Goal: Transaction & Acquisition: Purchase product/service

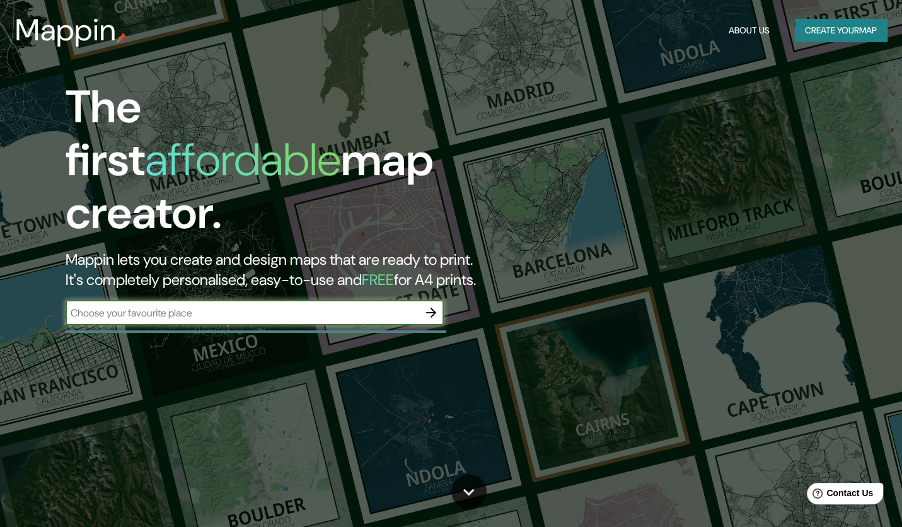
drag, startPoint x: 869, startPoint y: 0, endPoint x: 514, endPoint y: 315, distance: 474.7
click at [514, 315] on div "The first affordable map creator. Mappin lets you create and design maps that a…" at bounding box center [451, 263] width 902 height 527
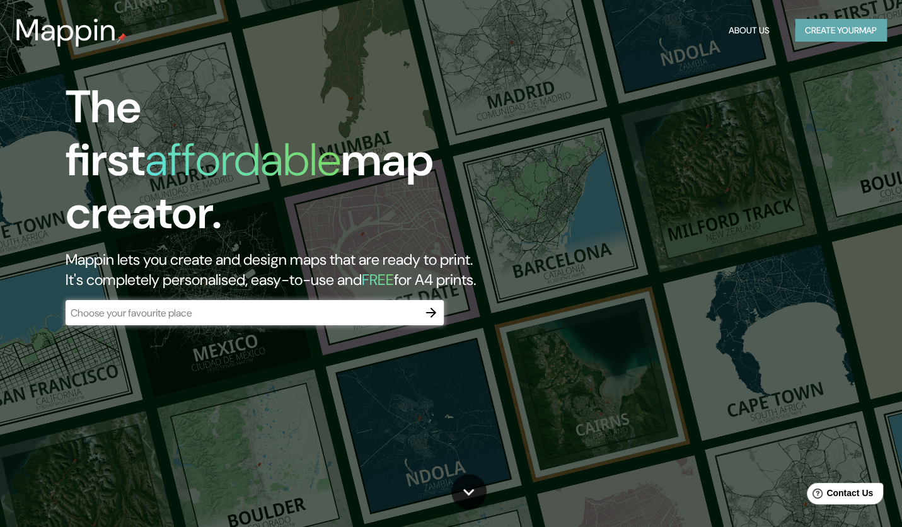
click at [813, 32] on button "Create your map" at bounding box center [841, 30] width 92 height 23
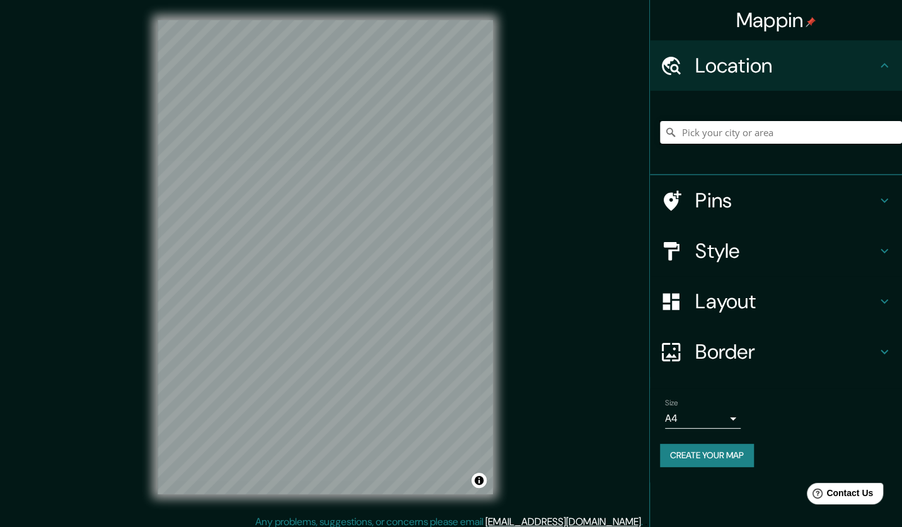
click at [699, 132] on input "Pick your city or area" at bounding box center [781, 132] width 242 height 23
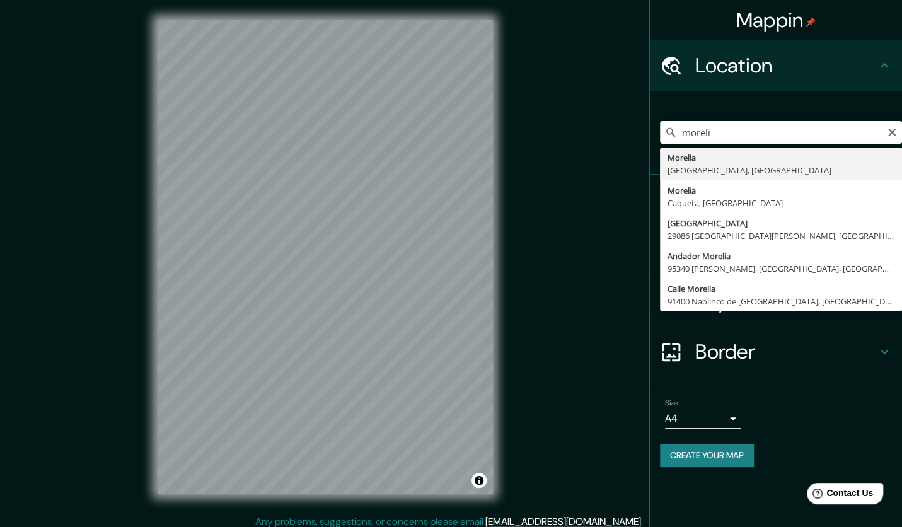
type input "Morelia, Michoacán, México"
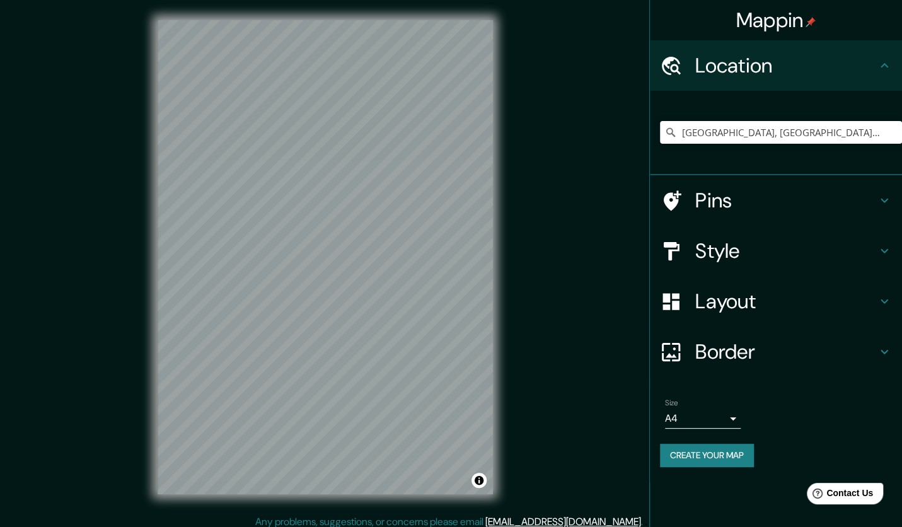
click at [0, 202] on html "Mappin Location Morelia, Michoacán, México Pins Style Layout Border Choose a bo…" at bounding box center [451, 263] width 902 height 527
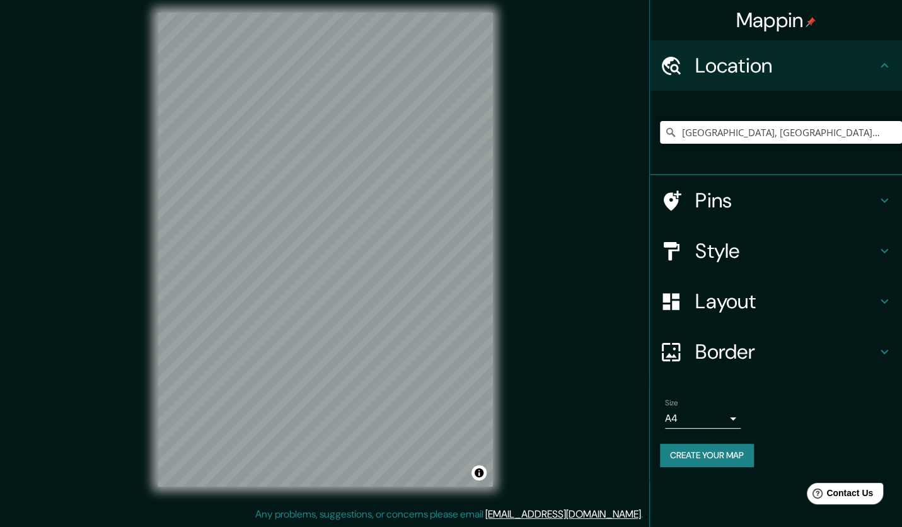
scroll to position [8, 0]
click at [360, 250] on div at bounding box center [365, 247] width 10 height 10
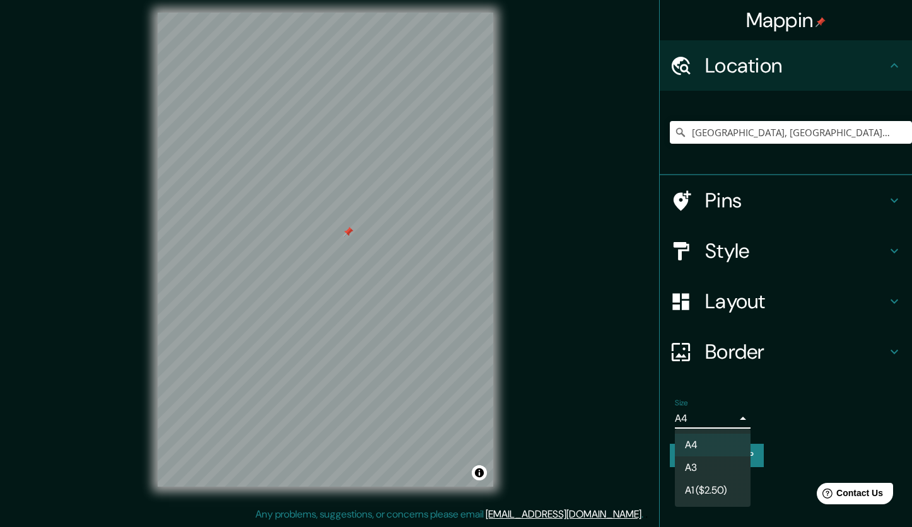
click at [729, 422] on body "Mappin Location Morelia, Michoacán, México Pins Style Layout Border Choose a bo…" at bounding box center [456, 255] width 912 height 527
click at [729, 422] on div at bounding box center [456, 263] width 912 height 527
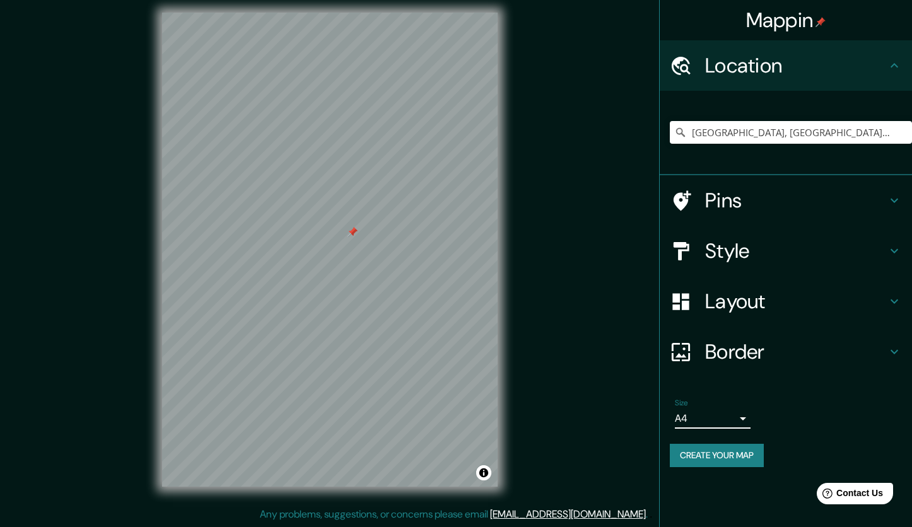
click at [729, 422] on body "Mappin Location Morelia, Michoacán, México Pins Style Layout Border Choose a bo…" at bounding box center [456, 255] width 912 height 527
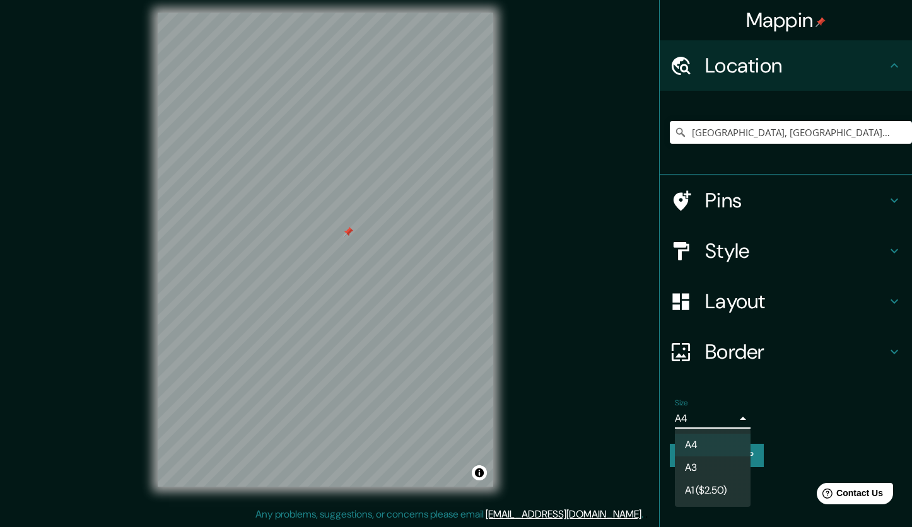
click at [729, 422] on div at bounding box center [456, 263] width 912 height 527
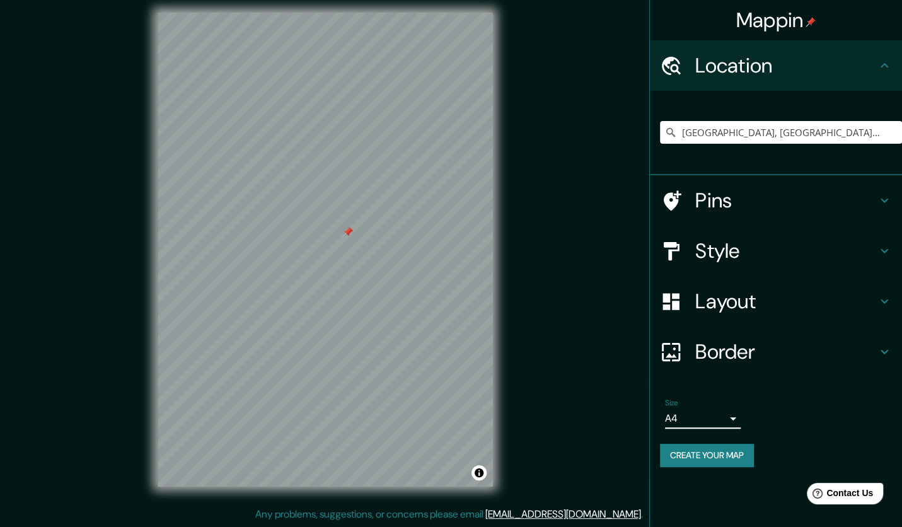
click at [880, 200] on icon at bounding box center [884, 200] width 15 height 15
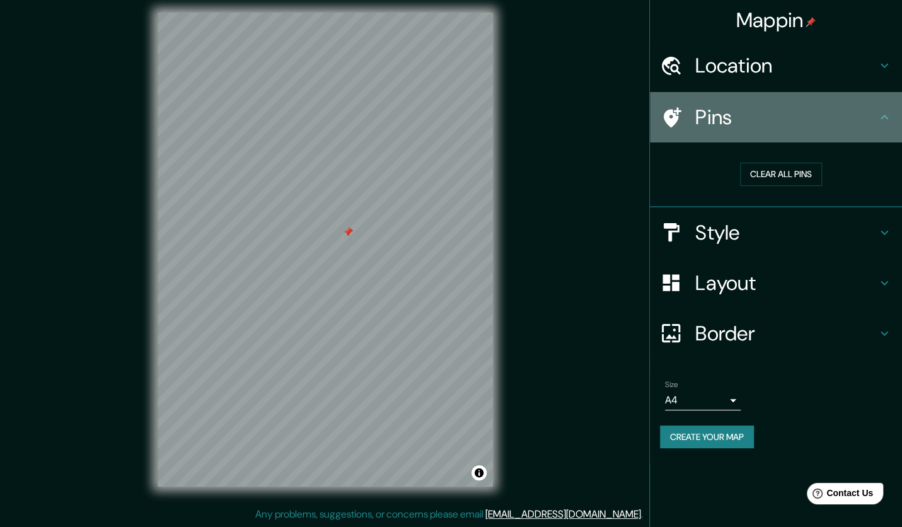
click at [871, 118] on h4 "Pins" at bounding box center [786, 117] width 182 height 25
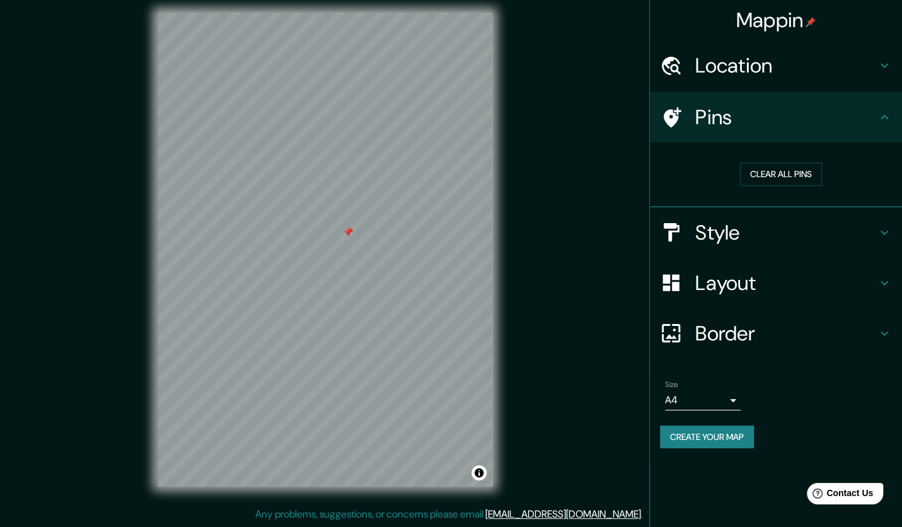
click at [891, 113] on icon at bounding box center [884, 117] width 15 height 15
click at [881, 233] on icon at bounding box center [884, 232] width 15 height 15
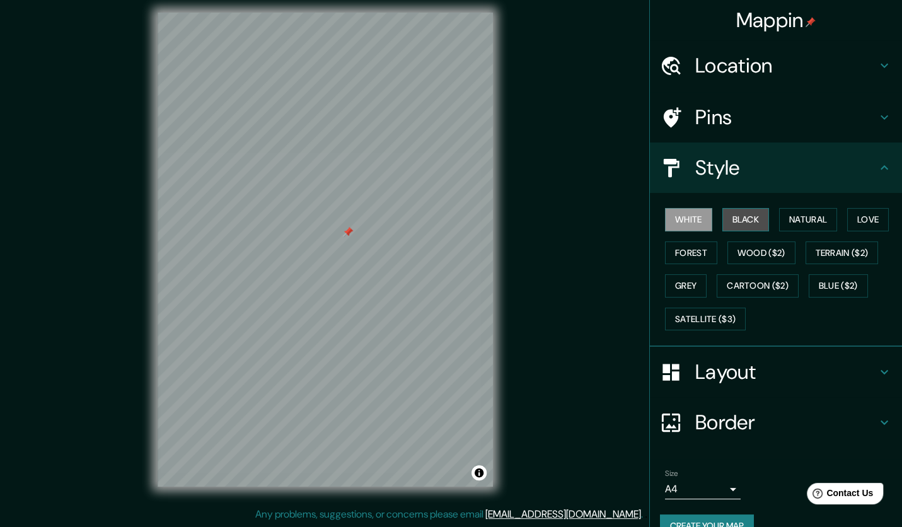
click at [723, 218] on button "Black" at bounding box center [745, 219] width 47 height 23
click at [787, 215] on button "Natural" at bounding box center [808, 219] width 58 height 23
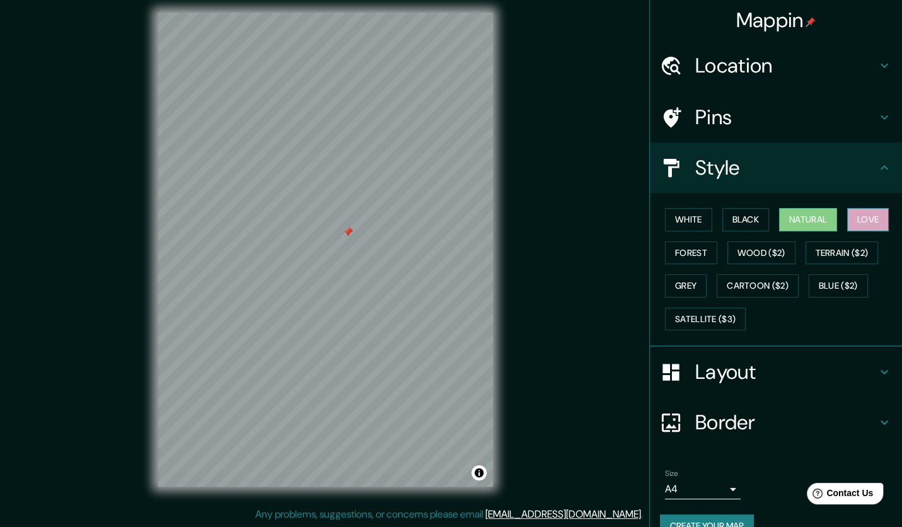
click at [859, 218] on button "Love" at bounding box center [868, 219] width 42 height 23
click at [699, 254] on button "Forest" at bounding box center [691, 252] width 52 height 23
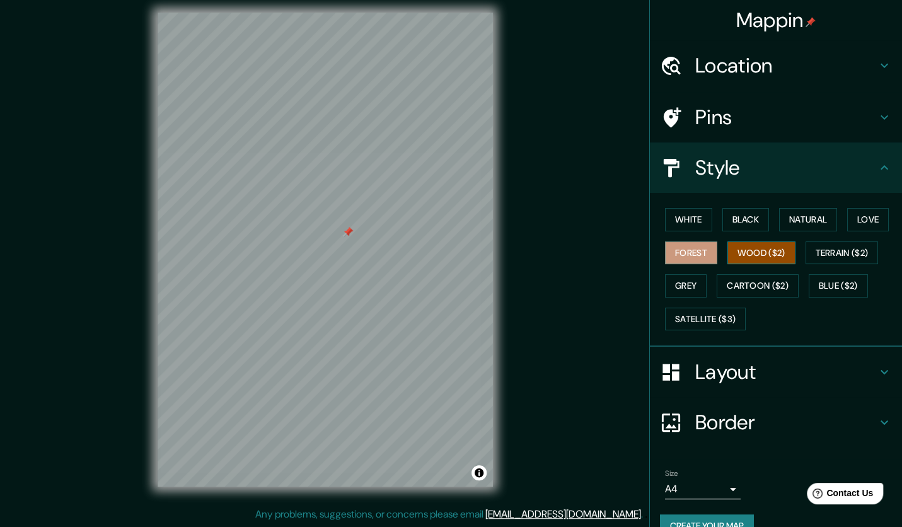
click at [746, 252] on button "Wood ($2)" at bounding box center [761, 252] width 68 height 23
click at [843, 245] on button "Terrain ($2)" at bounding box center [842, 252] width 73 height 23
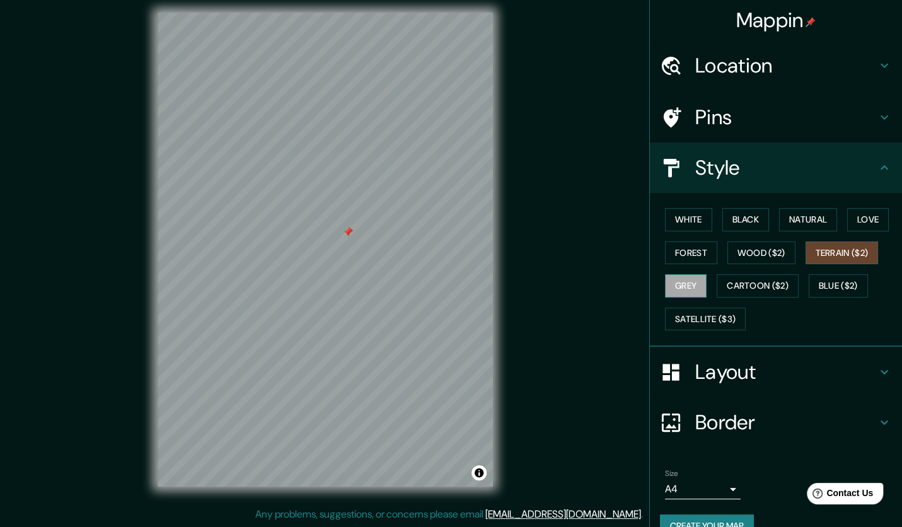
click at [697, 282] on button "Grey" at bounding box center [686, 285] width 42 height 23
click at [733, 214] on button "Black" at bounding box center [745, 219] width 47 height 23
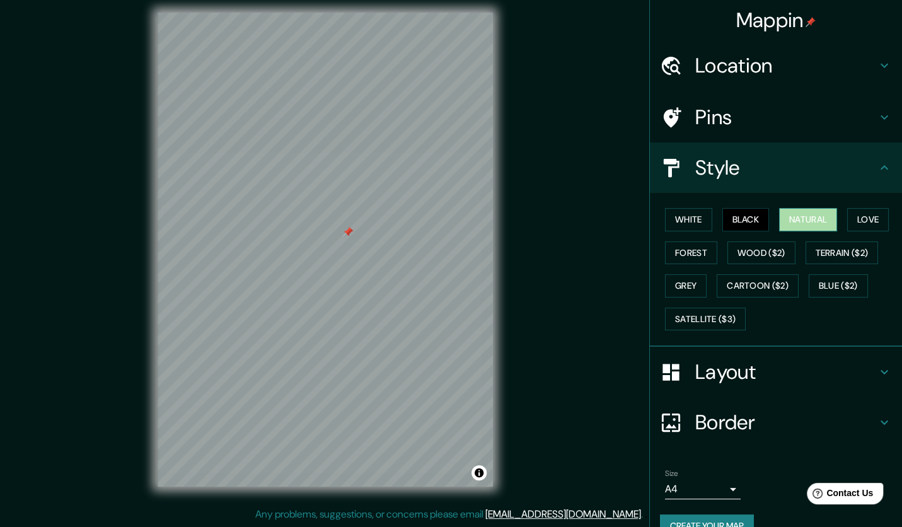
click at [810, 211] on button "Natural" at bounding box center [808, 219] width 58 height 23
click at [858, 211] on button "Love" at bounding box center [868, 219] width 42 height 23
click at [816, 214] on button "Natural" at bounding box center [808, 219] width 58 height 23
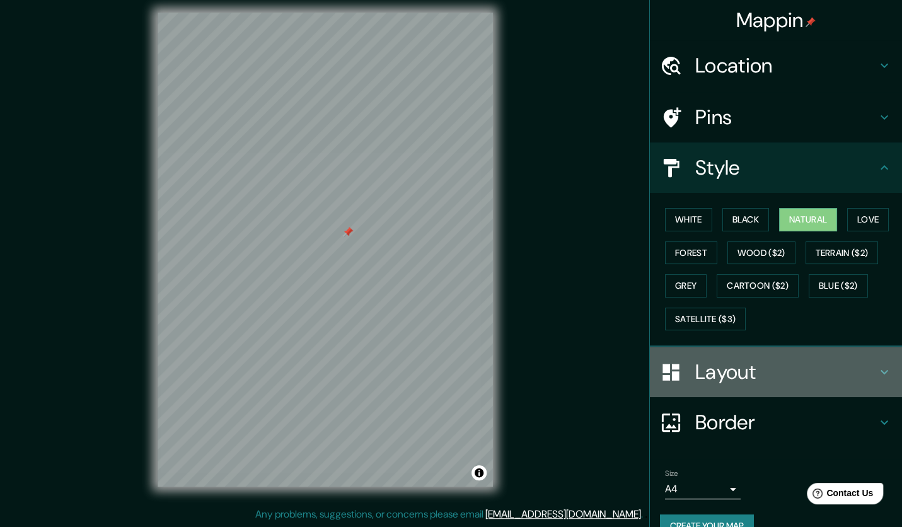
click at [817, 363] on h4 "Layout" at bounding box center [786, 371] width 182 height 25
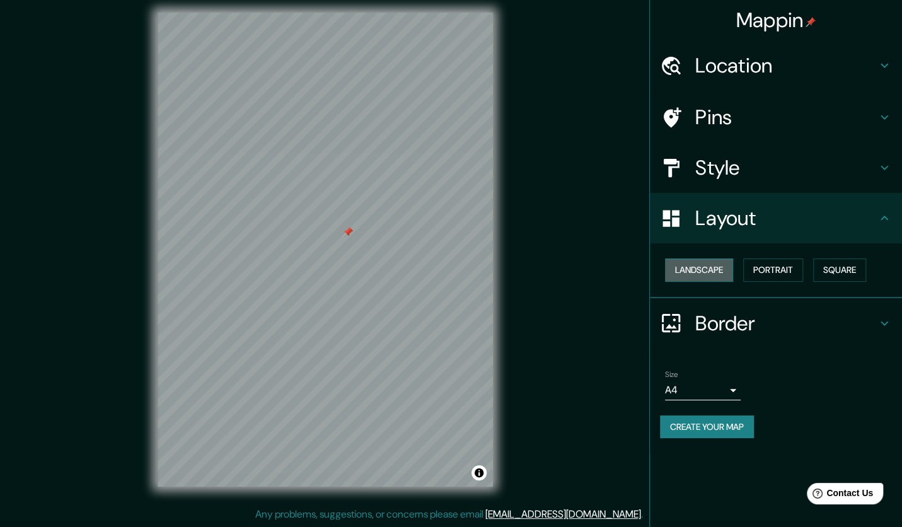
click at [713, 272] on button "Landscape" at bounding box center [699, 269] width 68 height 23
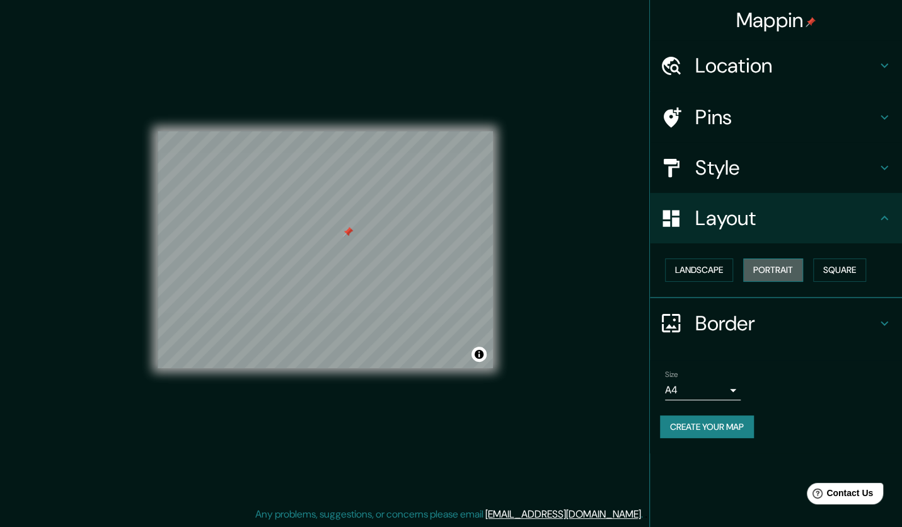
click at [770, 266] on button "Portrait" at bounding box center [773, 269] width 60 height 23
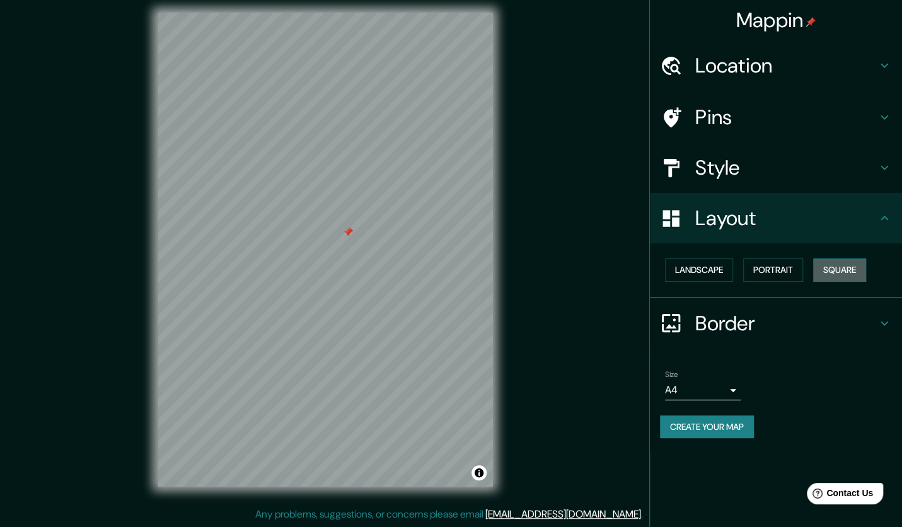
click at [840, 261] on button "Square" at bounding box center [839, 269] width 53 height 23
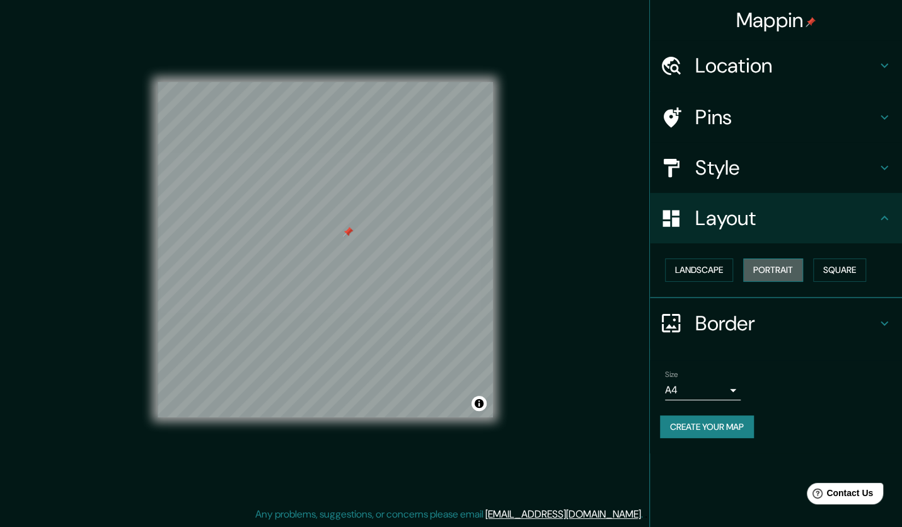
click at [780, 271] on button "Portrait" at bounding box center [773, 269] width 60 height 23
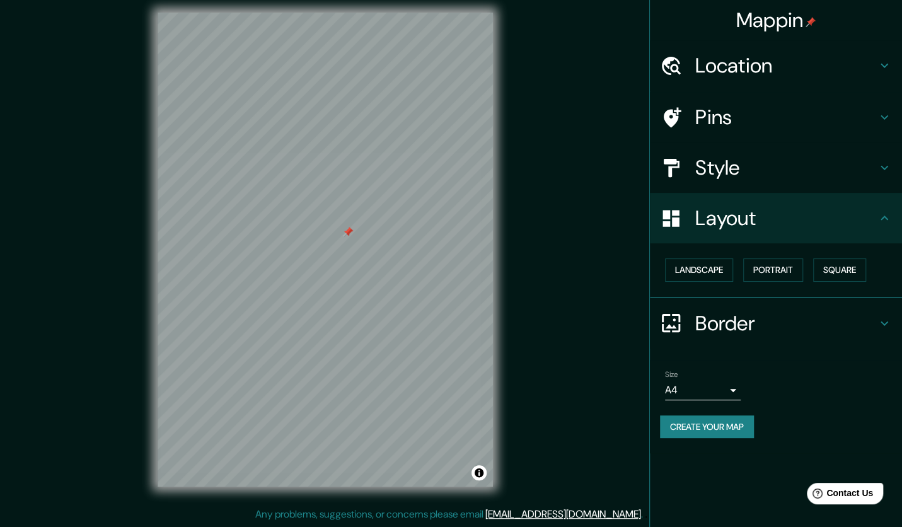
click at [762, 319] on h4 "Border" at bounding box center [786, 323] width 182 height 25
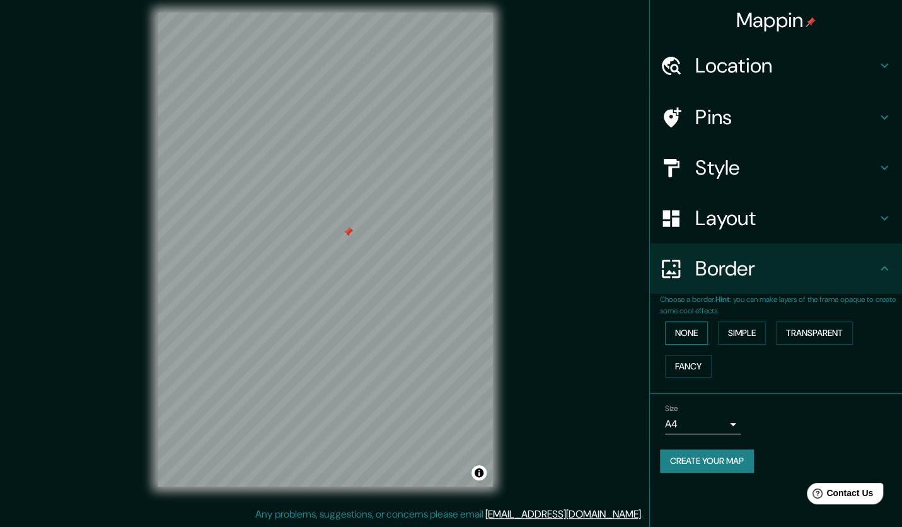
click at [695, 327] on button "None" at bounding box center [686, 333] width 43 height 23
click at [745, 327] on button "Simple" at bounding box center [742, 333] width 48 height 23
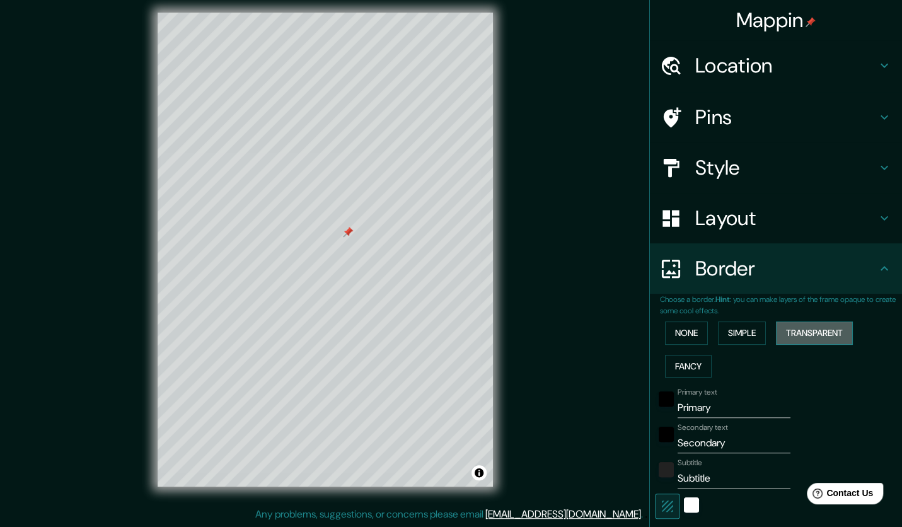
click at [786, 328] on button "Transparent" at bounding box center [814, 333] width 77 height 23
click at [676, 362] on button "Fancy" at bounding box center [688, 366] width 47 height 23
click at [673, 337] on button "None" at bounding box center [686, 333] width 43 height 23
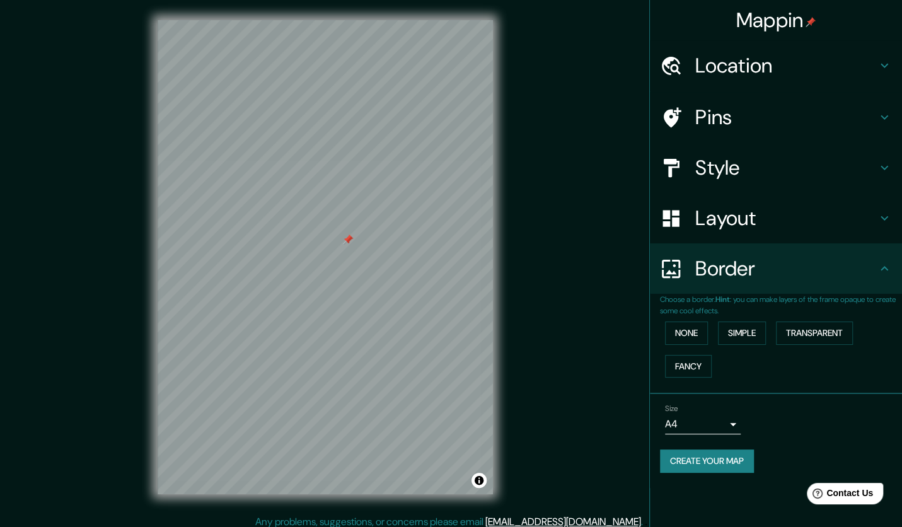
scroll to position [0, 0]
click at [481, 478] on button "Toggle attribution" at bounding box center [479, 480] width 15 height 15
click at [543, 453] on div "Mappin Location Morelia, Michoacán, México Pins Style Layout Border Choose a bo…" at bounding box center [451, 267] width 902 height 535
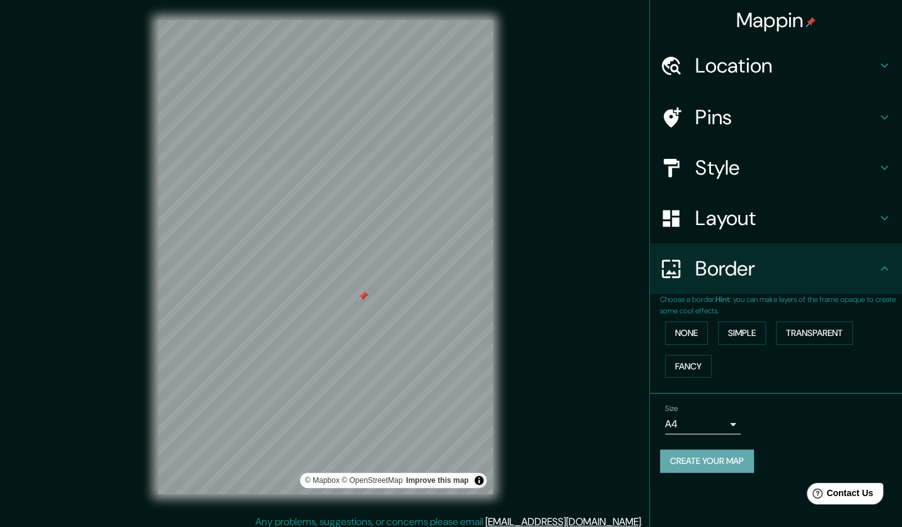
click at [727, 460] on button "Create your map" at bounding box center [707, 460] width 94 height 23
click at [733, 457] on div "Create your map" at bounding box center [776, 460] width 232 height 23
click at [746, 456] on button "Create your map" at bounding box center [707, 460] width 94 height 23
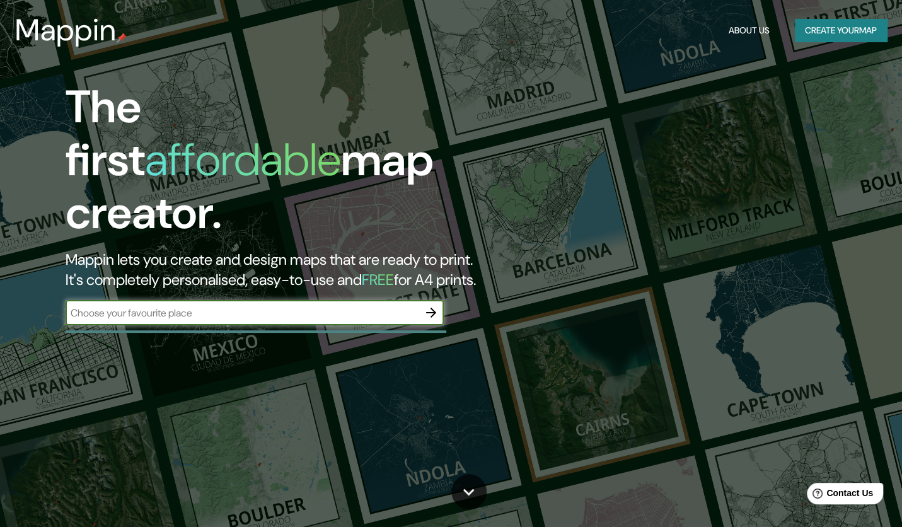
click at [217, 306] on input "text" at bounding box center [242, 313] width 353 height 14
type input "m"
